Goal: Complete application form

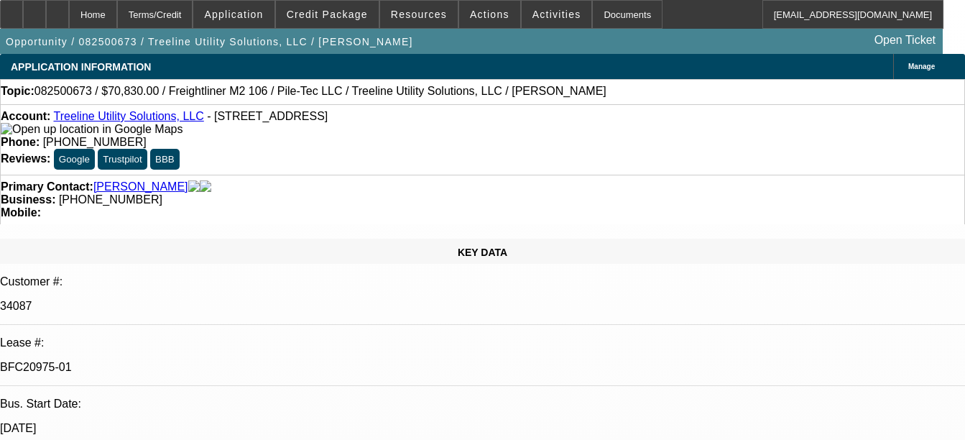
select select "0"
select select "2"
select select "0"
select select "2"
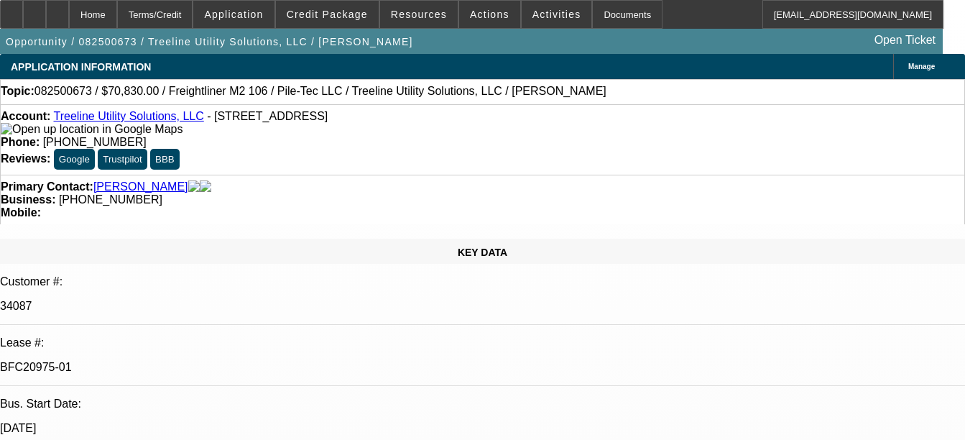
select select "0"
select select "2"
select select "0"
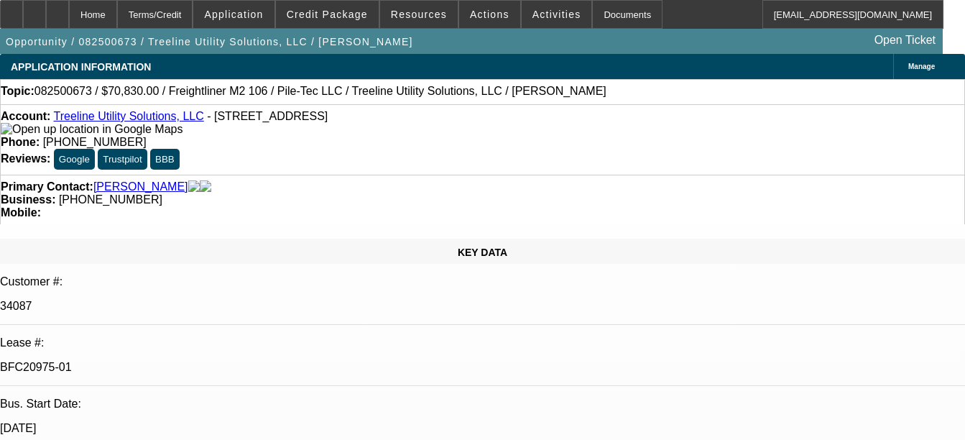
select select "2"
select select "0"
select select "1"
select select "2"
select select "6"
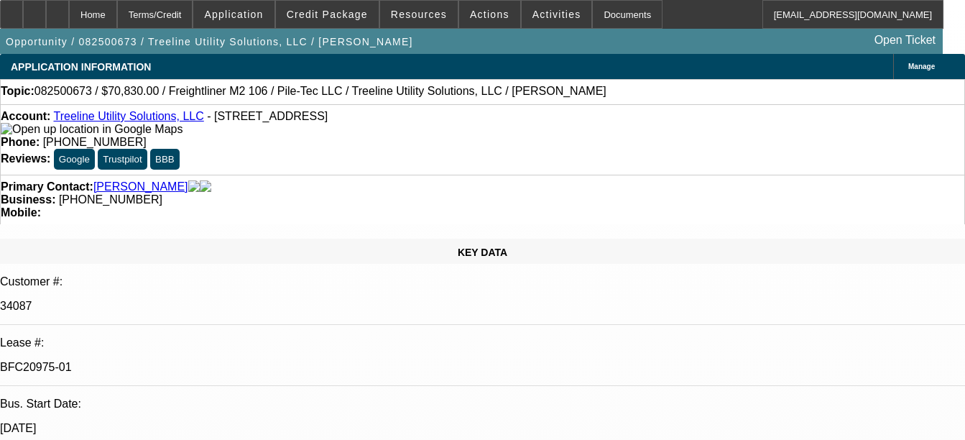
select select "1"
select select "2"
select select "6"
select select "1"
select select "2"
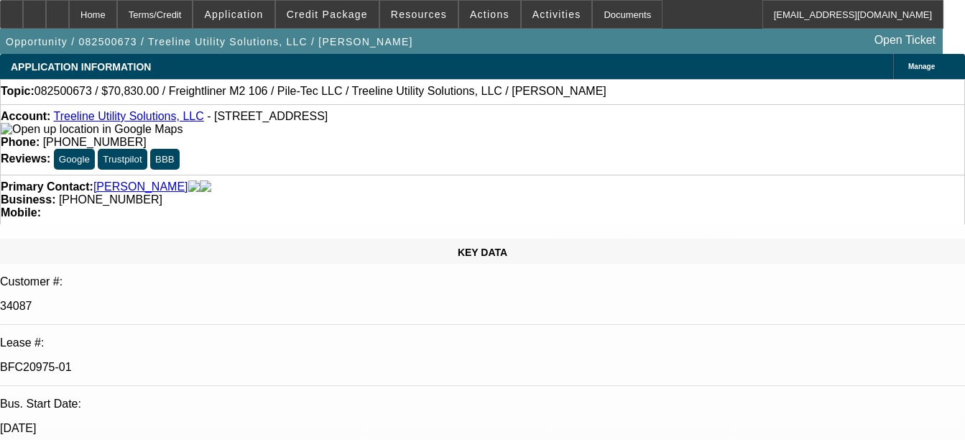
select select "6"
select select "1"
select select "2"
select select "6"
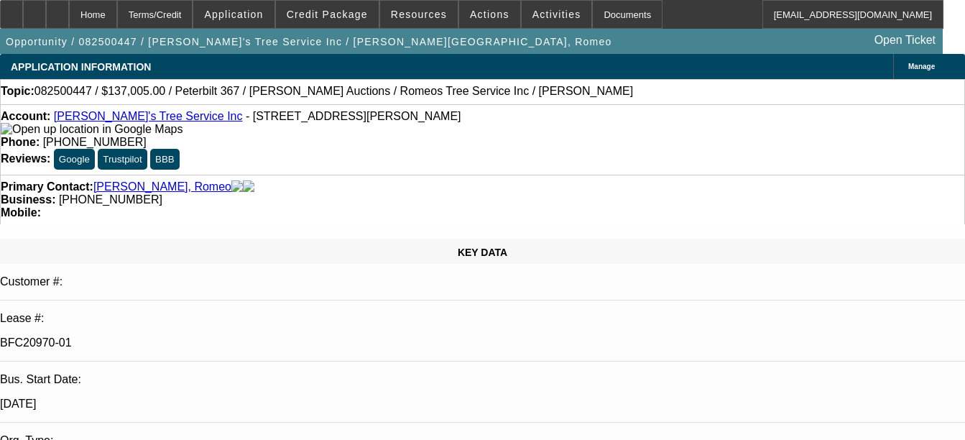
select select "0"
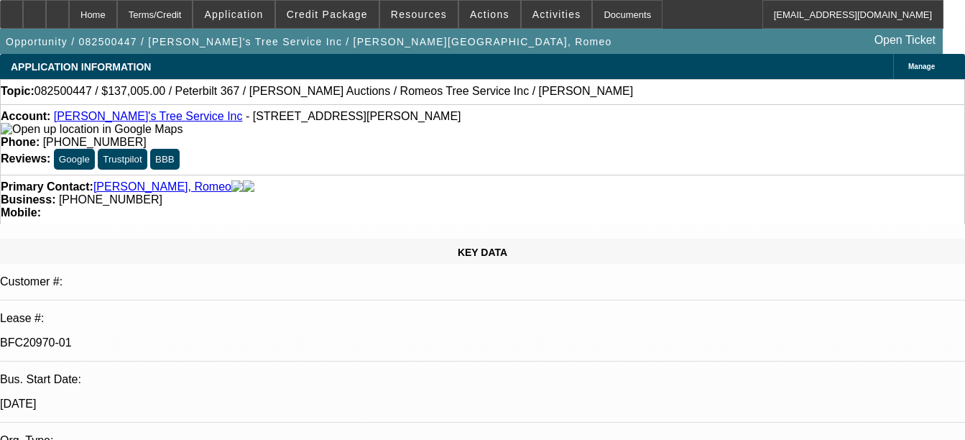
select select "0"
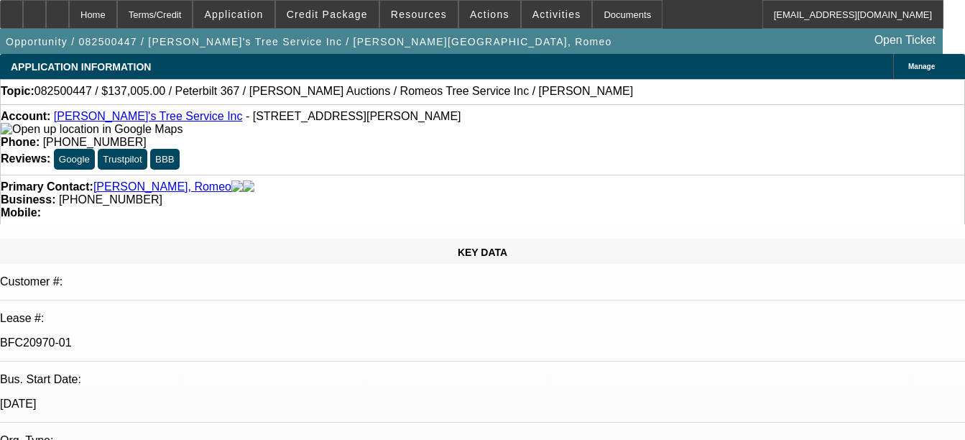
select select "0"
select select "1"
select select "3"
select select "6"
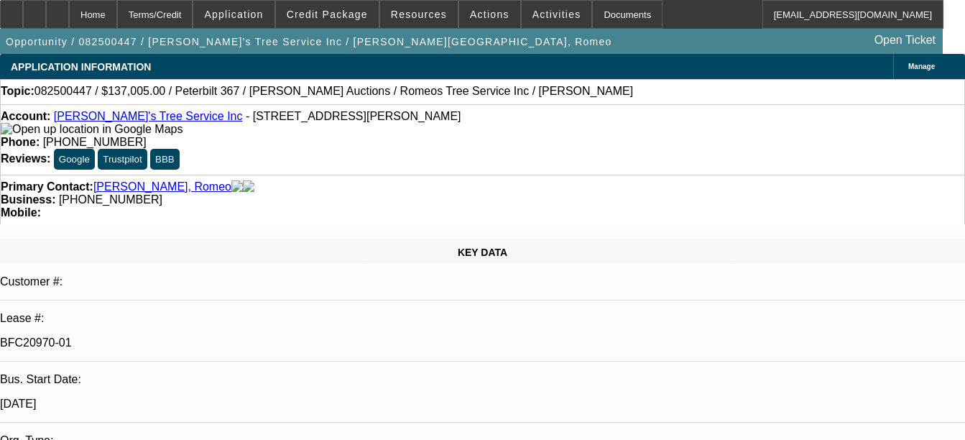
select select "1"
select select "3"
select select "6"
select select "1"
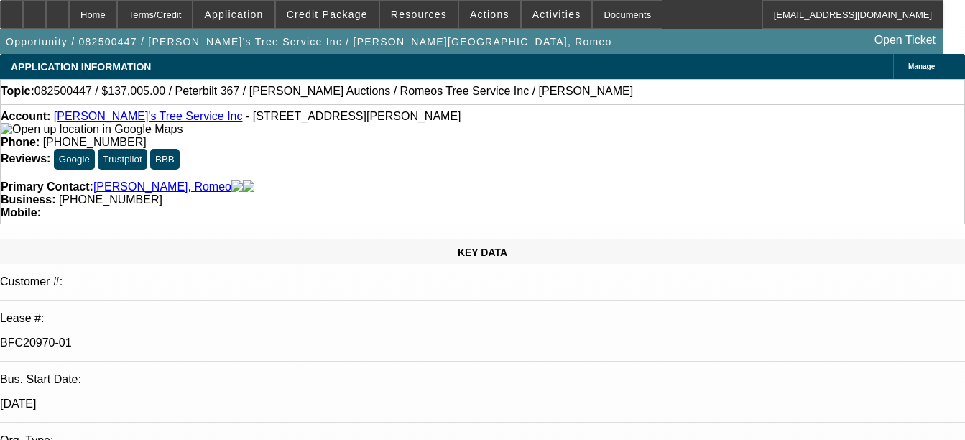
select select "6"
select select "1"
select select "3"
select select "6"
click at [133, 119] on link "[PERSON_NAME]'s Tree Service Inc" at bounding box center [148, 116] width 189 height 12
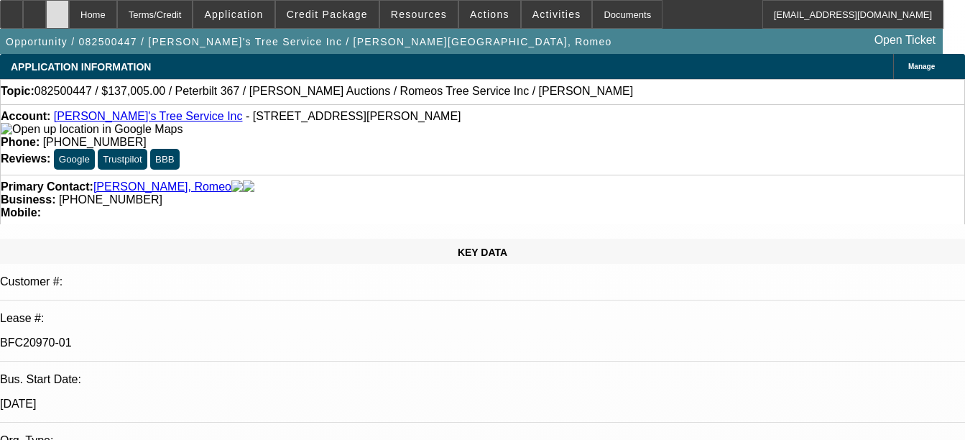
click at [69, 9] on div at bounding box center [57, 14] width 23 height 29
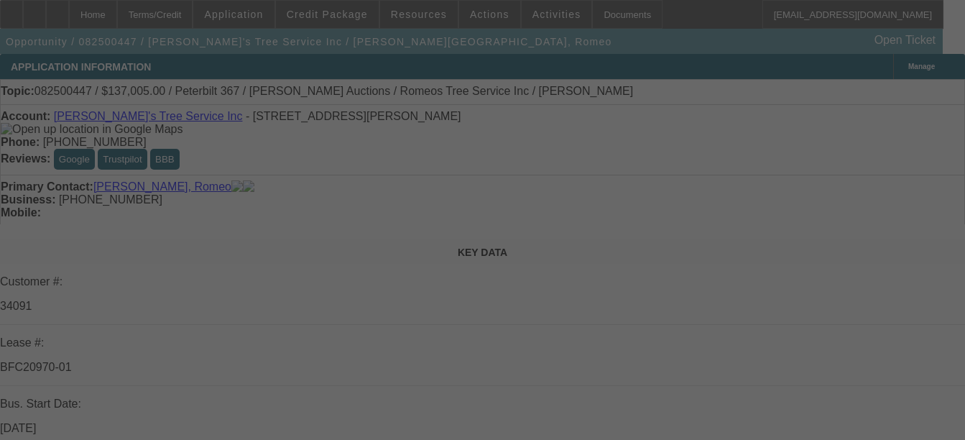
select select "0"
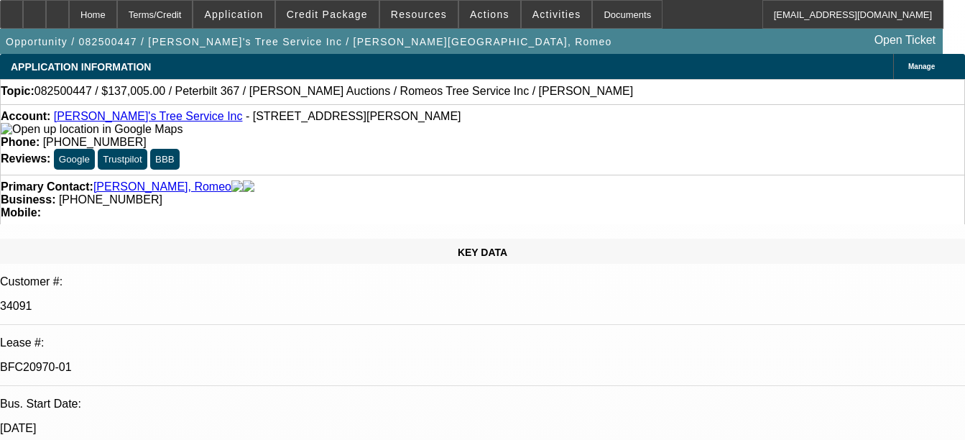
select select "3"
select select "0"
select select "6"
select select "0"
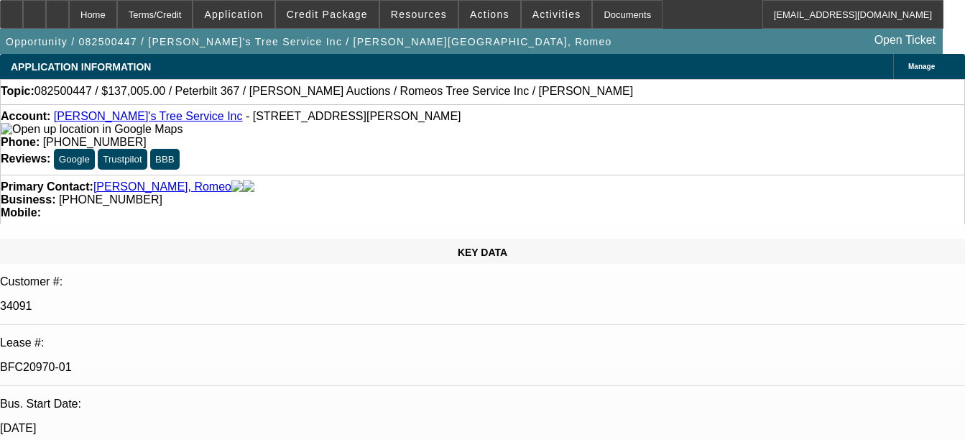
select select "3"
select select "0"
select select "6"
select select "0"
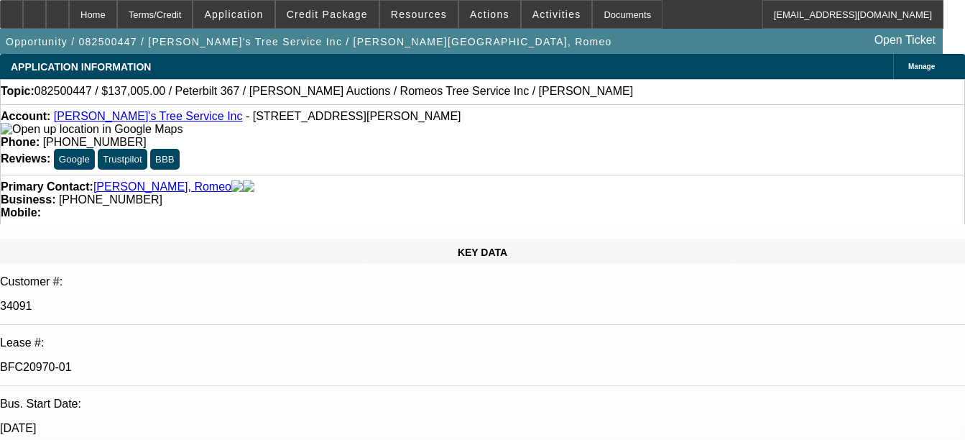
select select "0"
select select "6"
select select "0"
select select "3"
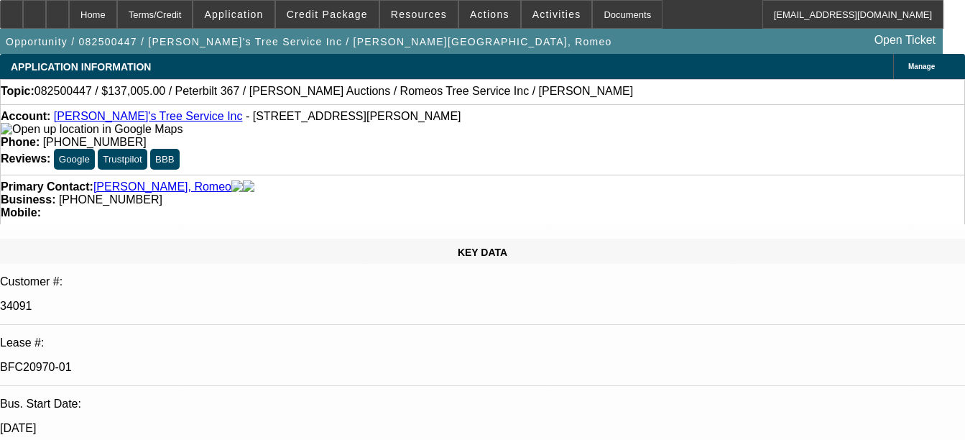
select select "0"
select select "6"
